Goal: Find contact information: Find contact information

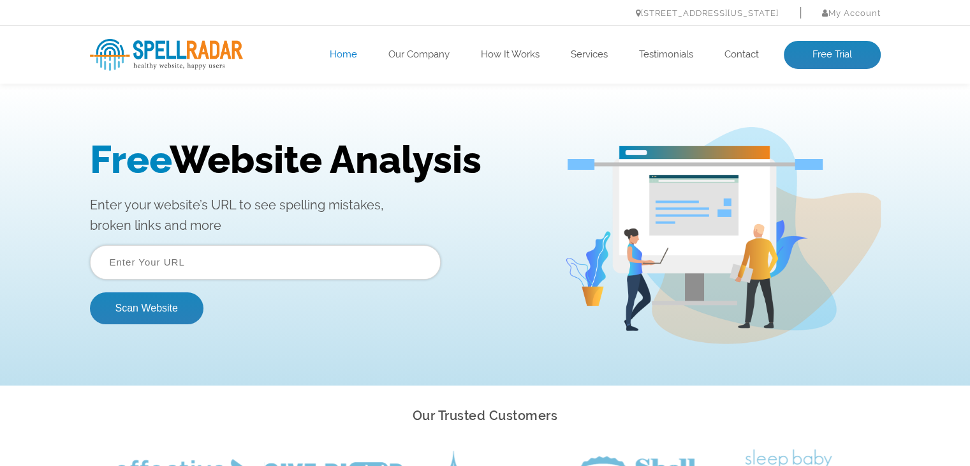
click at [344, 155] on h1 "Free Website Analysis" at bounding box center [317, 159] width 455 height 45
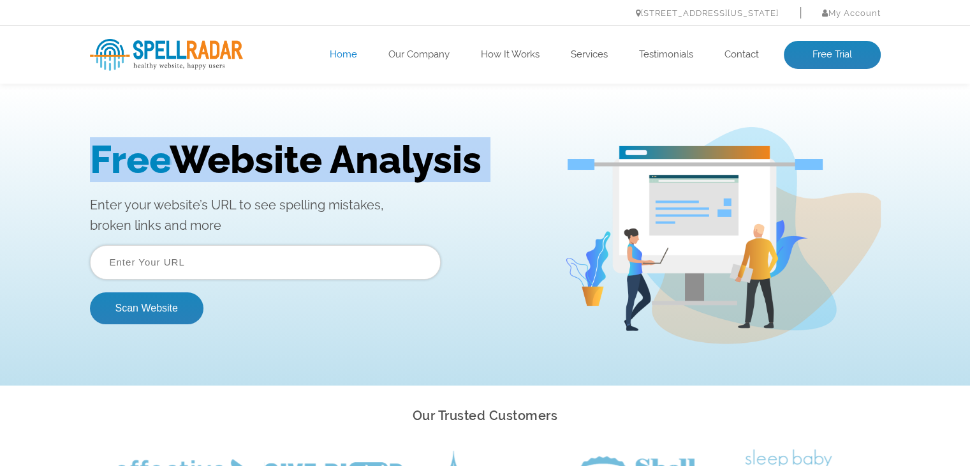
click at [344, 155] on h1 "Free Website Analysis" at bounding box center [317, 159] width 455 height 45
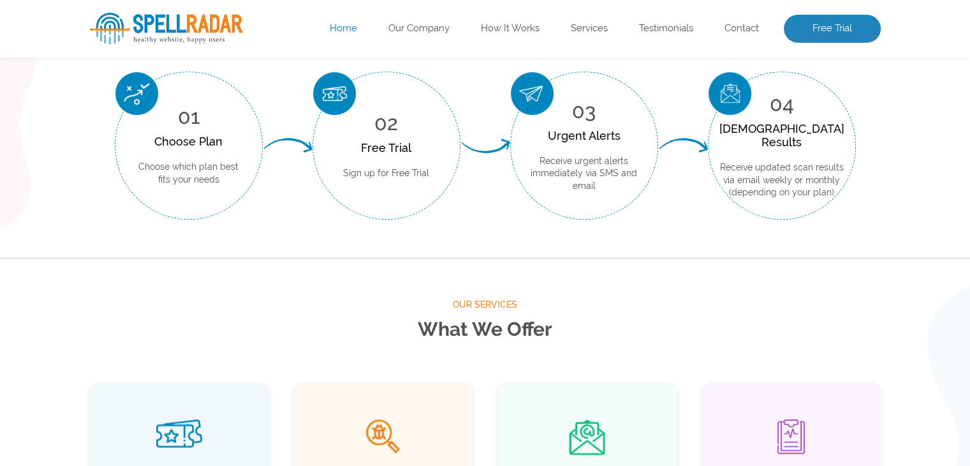
scroll to position [638, 0]
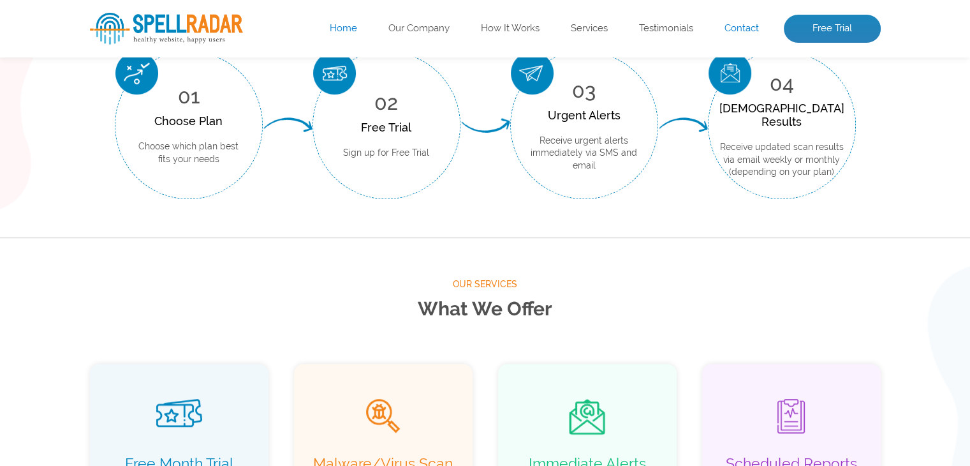
click at [743, 30] on link "Contact" at bounding box center [741, 28] width 34 height 13
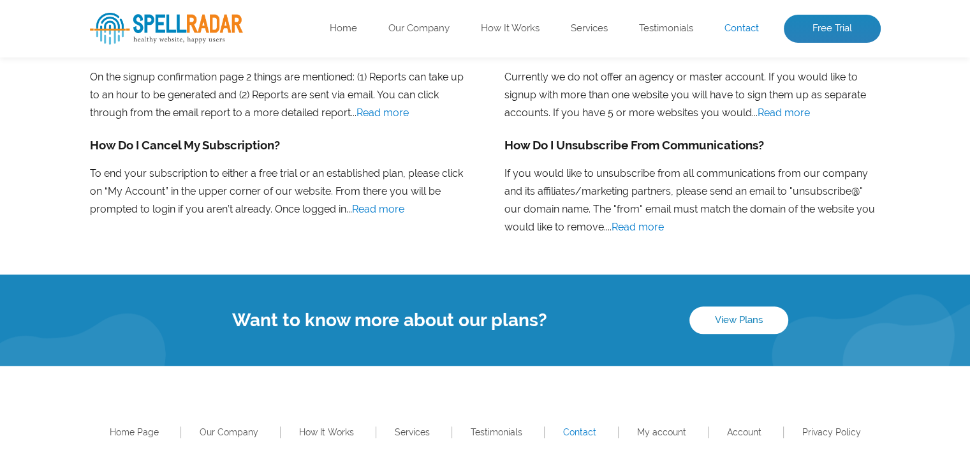
scroll to position [1103, 0]
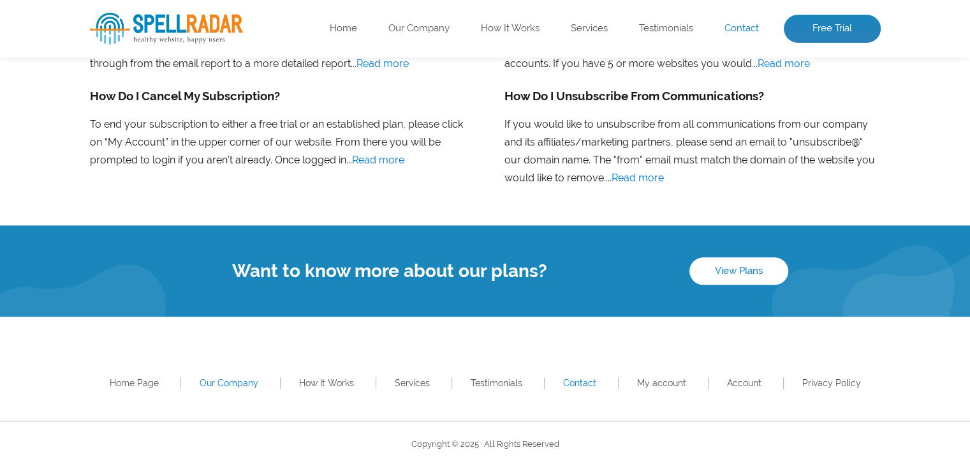
click at [236, 386] on link "Our Company" at bounding box center [229, 383] width 59 height 10
